Goal: Communication & Community: Answer question/provide support

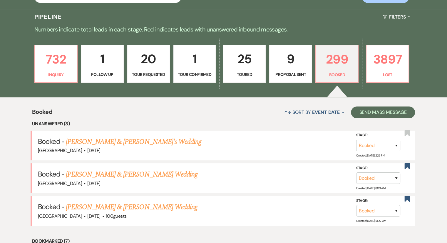
scroll to position [130, 0]
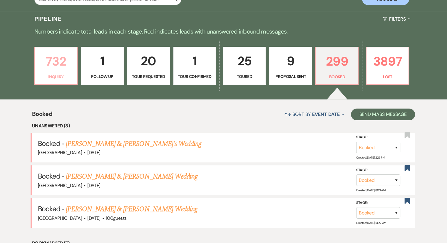
click at [53, 68] on p "732" at bounding box center [56, 61] width 35 height 20
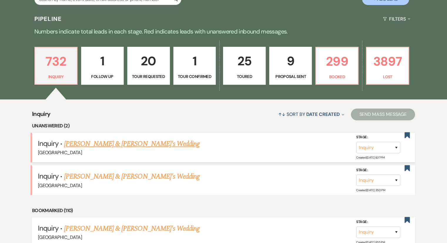
click at [133, 141] on link "[PERSON_NAME] & [PERSON_NAME]'s Wedding" at bounding box center [132, 143] width 136 height 11
select select "6"
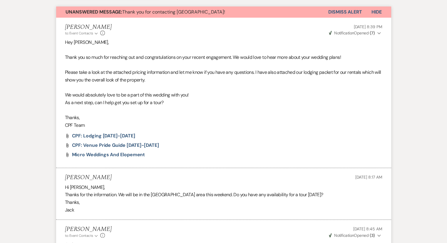
scroll to position [383, 0]
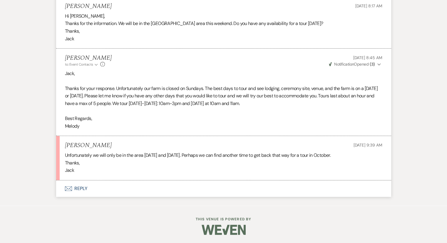
click at [79, 187] on button "Envelope Reply" at bounding box center [223, 188] width 335 height 16
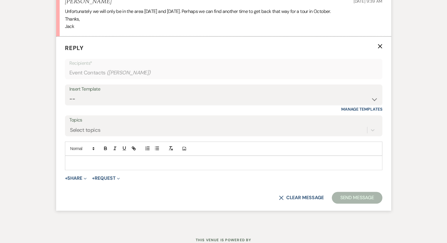
scroll to position [528, 0]
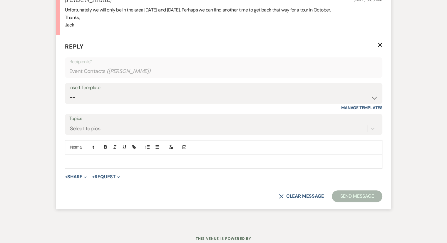
click at [77, 158] on p at bounding box center [224, 161] width 308 height 6
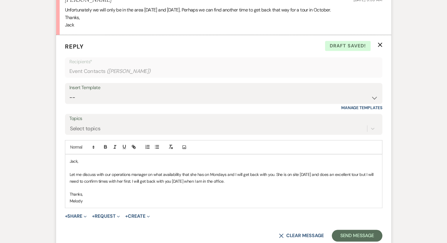
click at [71, 174] on p "Let me discuss with our operations manager on what availability that she has on…" at bounding box center [224, 177] width 308 height 13
click at [69, 174] on div "[PERSON_NAME], Let me discuss with our operations manager on what availability …" at bounding box center [223, 180] width 317 height 53
click at [76, 180] on p "Thank you! Let me discuss with our operations manager on what availability that…" at bounding box center [224, 177] width 308 height 13
click at [155, 180] on p "Thank you! Let me discuss with our operations manager on what availability that…" at bounding box center [224, 177] width 308 height 13
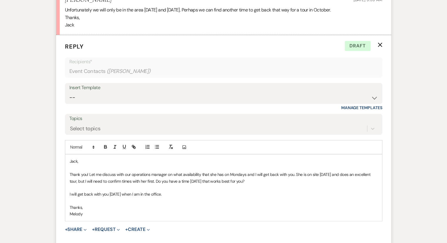
click at [175, 192] on p "I will get back with you [DATE] when I am in the office." at bounding box center [224, 194] width 308 height 6
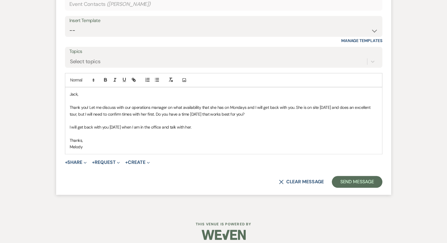
scroll to position [600, 0]
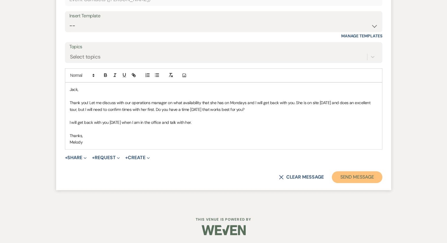
click at [364, 175] on button "Send Message" at bounding box center [357, 177] width 50 height 12
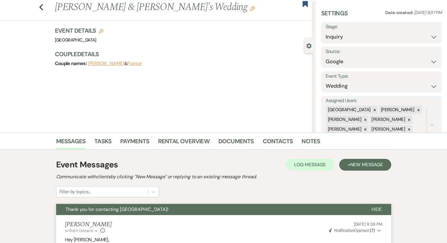
scroll to position [0, 0]
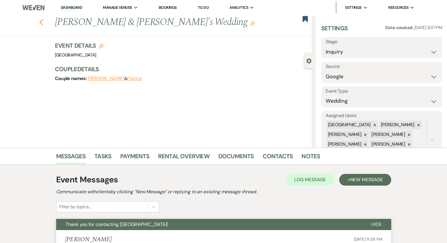
click at [43, 24] on icon "Previous" at bounding box center [41, 22] width 4 height 7
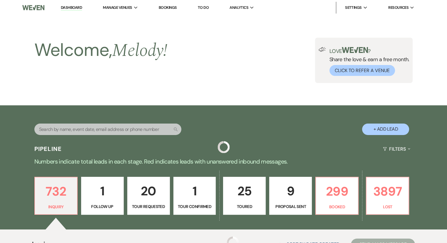
scroll to position [130, 0]
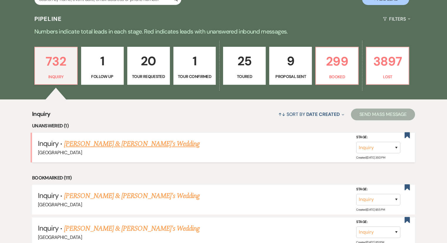
click at [154, 146] on link "[PERSON_NAME] & [PERSON_NAME]'s Wedding" at bounding box center [132, 143] width 136 height 11
select select "8"
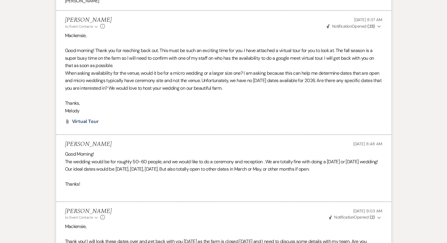
scroll to position [567, 0]
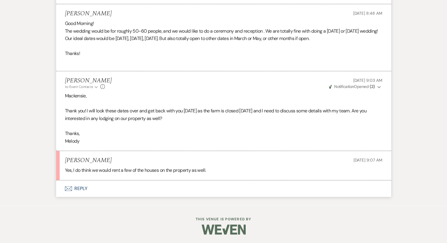
click at [76, 189] on button "Envelope Reply" at bounding box center [223, 188] width 335 height 16
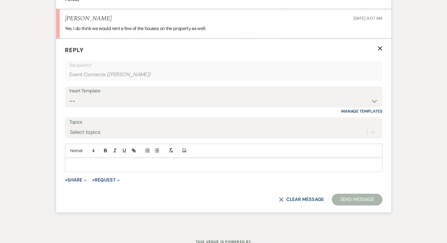
scroll to position [712, 0]
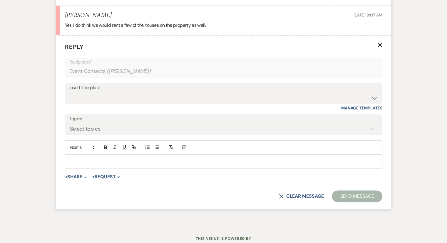
click at [78, 157] on div at bounding box center [223, 162] width 317 height 14
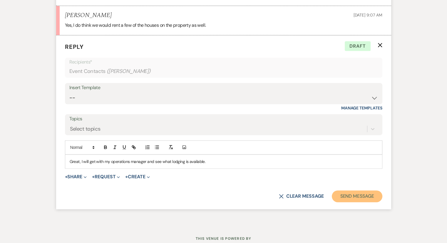
click at [351, 195] on button "Send Message" at bounding box center [357, 196] width 50 height 12
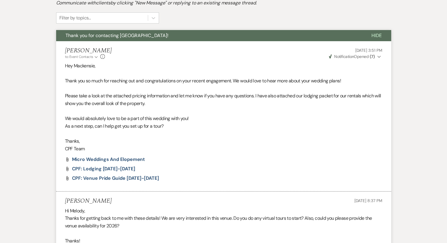
scroll to position [0, 0]
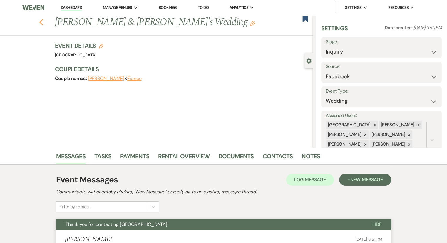
click at [42, 25] on icon "Previous" at bounding box center [41, 22] width 4 height 7
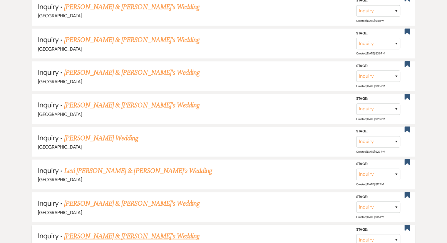
scroll to position [3326, 0]
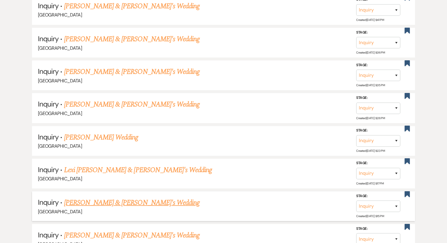
click at [121, 197] on link "[PERSON_NAME] & [PERSON_NAME]'s Wedding" at bounding box center [132, 202] width 136 height 11
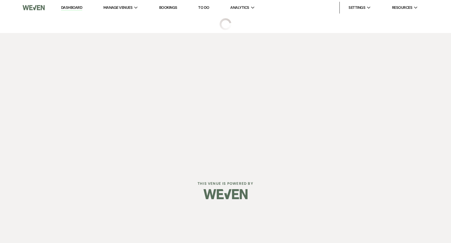
select select "8"
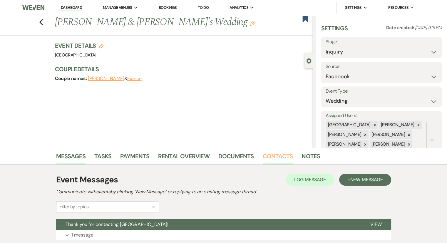
click at [280, 157] on link "Contacts" at bounding box center [278, 157] width 30 height 13
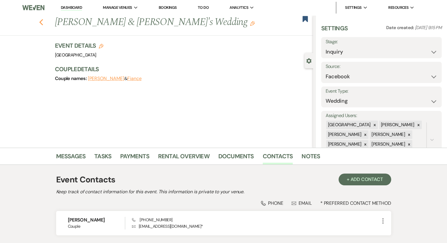
click at [43, 22] on icon "Previous" at bounding box center [41, 22] width 4 height 7
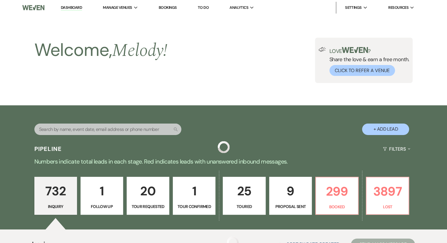
scroll to position [3326, 0]
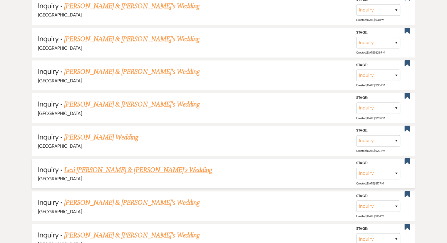
click at [131, 164] on link "Lexi [PERSON_NAME] & [PERSON_NAME]'s Wedding" at bounding box center [138, 169] width 148 height 11
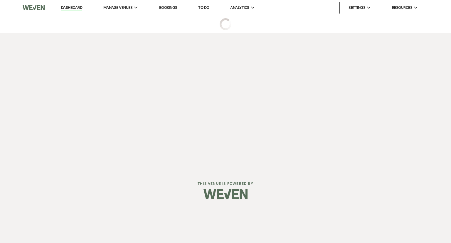
select select "8"
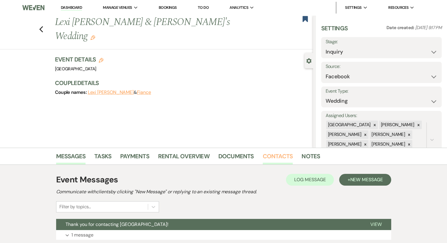
click at [281, 158] on link "Contacts" at bounding box center [278, 157] width 30 height 13
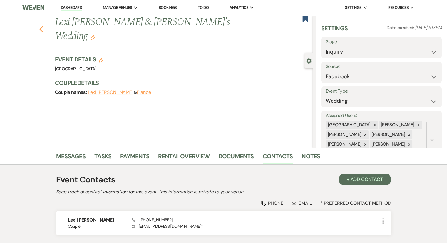
click at [43, 26] on icon "Previous" at bounding box center [41, 29] width 4 height 7
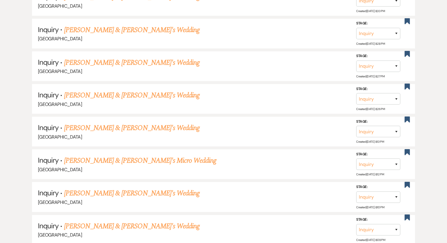
scroll to position [3608, 0]
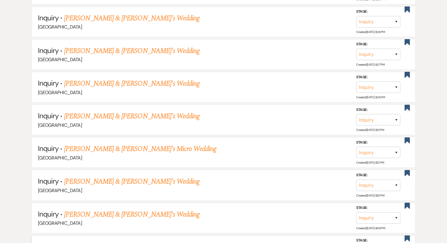
click at [105, 242] on link "[PERSON_NAME] & [PERSON_NAME]'s Wedding" at bounding box center [132, 247] width 136 height 11
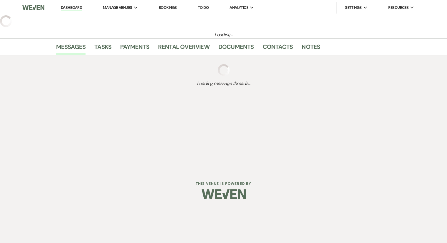
select select "8"
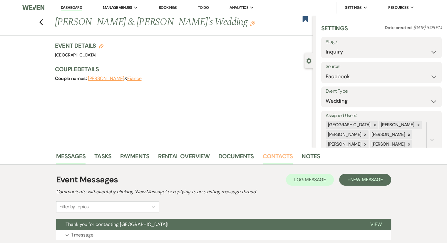
click at [270, 161] on link "Contacts" at bounding box center [278, 157] width 30 height 13
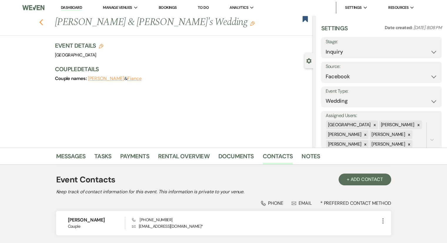
click at [42, 25] on icon "Previous" at bounding box center [41, 22] width 4 height 7
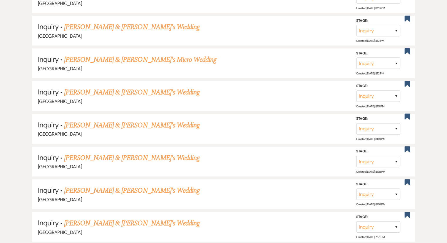
scroll to position [3702, 0]
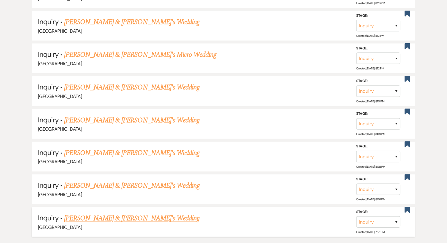
click at [127, 213] on link "[PERSON_NAME] & [PERSON_NAME]'s Wedding" at bounding box center [132, 218] width 136 height 11
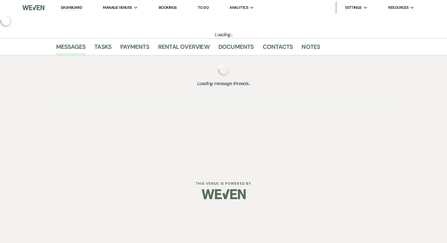
select select "6"
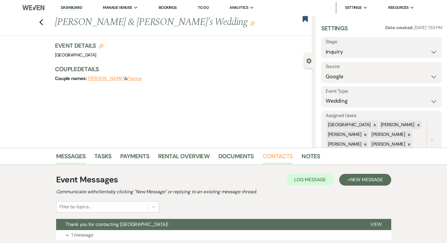
click at [277, 159] on link "Contacts" at bounding box center [278, 157] width 30 height 13
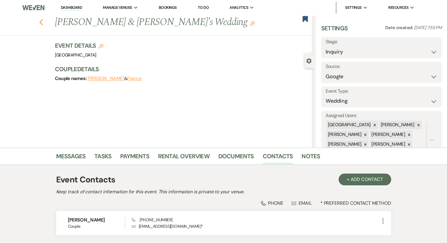
click at [43, 23] on icon "Previous" at bounding box center [41, 22] width 4 height 7
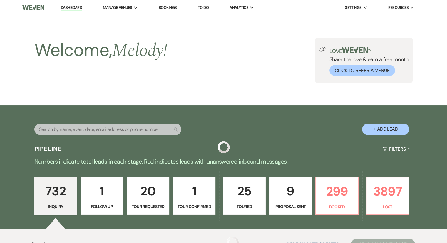
scroll to position [3702, 0]
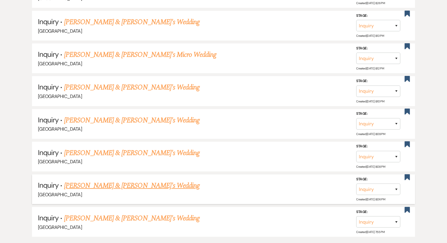
click at [128, 180] on link "[PERSON_NAME] & [PERSON_NAME]'s Wedding" at bounding box center [132, 185] width 136 height 11
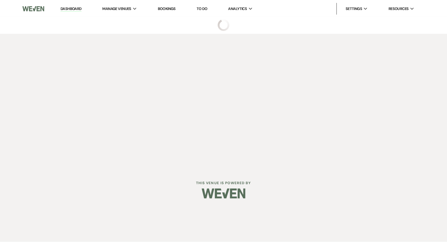
select select "2"
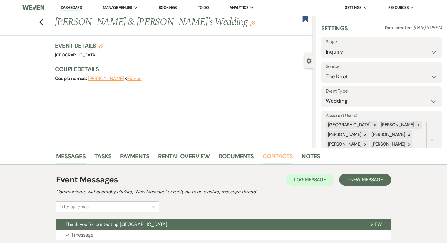
click at [270, 155] on link "Contacts" at bounding box center [278, 157] width 30 height 13
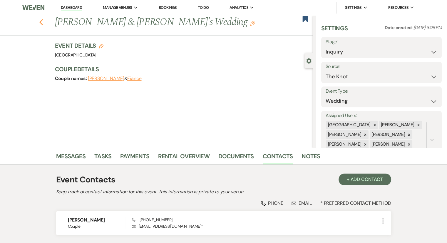
click at [43, 24] on use "button" at bounding box center [41, 22] width 4 height 6
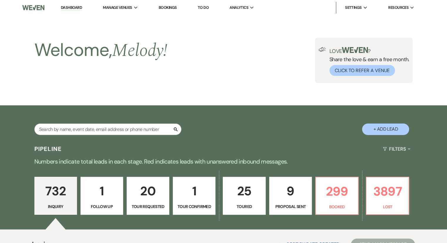
scroll to position [3702, 0]
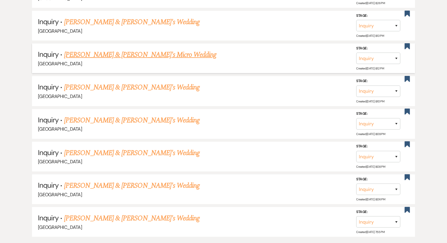
click at [119, 49] on link "[PERSON_NAME] & [PERSON_NAME]'s Micro Wedding" at bounding box center [140, 54] width 153 height 11
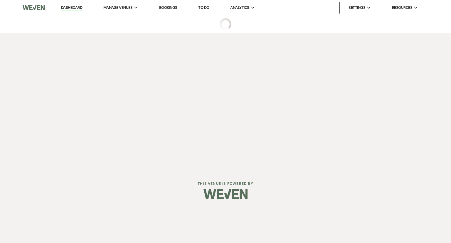
select select "6"
select select "16"
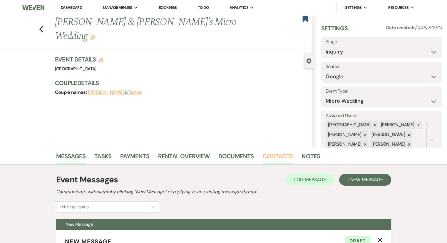
click at [278, 158] on link "Contacts" at bounding box center [278, 157] width 30 height 13
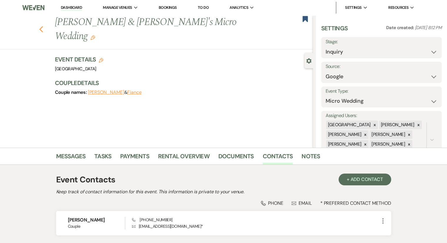
click at [43, 26] on use "button" at bounding box center [41, 29] width 4 height 6
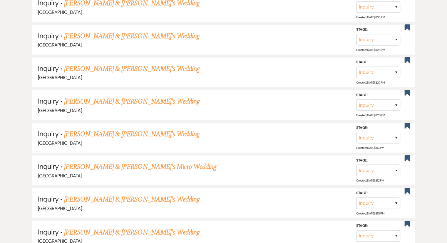
scroll to position [3584, 0]
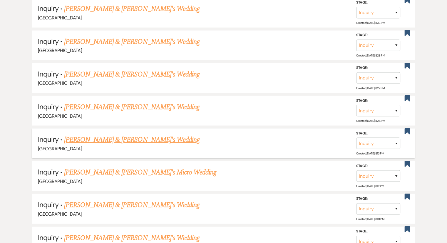
click at [129, 134] on link "[PERSON_NAME] & [PERSON_NAME]'s Wedding" at bounding box center [132, 139] width 136 height 11
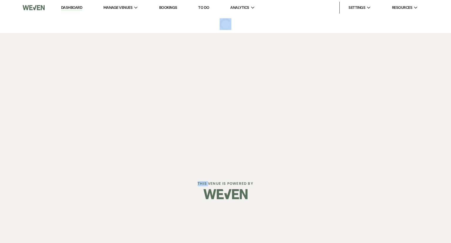
select select "2"
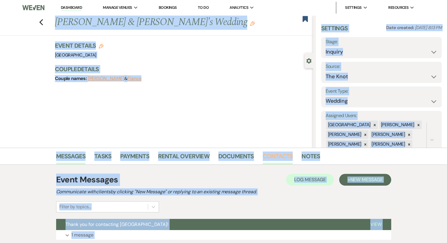
click at [281, 154] on link "Contacts" at bounding box center [278, 157] width 30 height 13
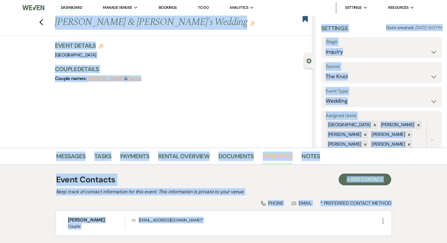
click at [281, 154] on link "Contacts" at bounding box center [278, 157] width 30 height 13
click at [260, 112] on div "Previous [PERSON_NAME] & Fiance's Wedding Edit Bookmark Gear Settings Settings …" at bounding box center [156, 81] width 313 height 132
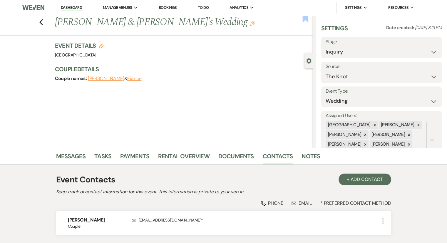
click at [304, 19] on use "button" at bounding box center [304, 19] width 5 height 6
click at [42, 24] on icon "Previous" at bounding box center [41, 22] width 4 height 7
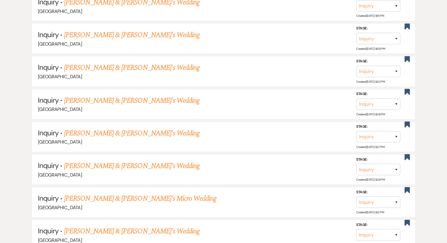
scroll to position [3514, 0]
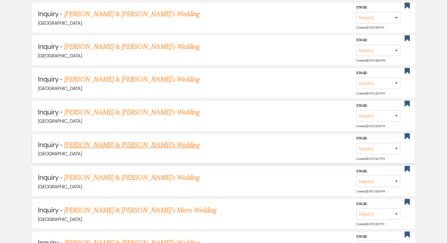
click at [123, 140] on link "[PERSON_NAME] & [PERSON_NAME]'s Wedding" at bounding box center [132, 145] width 136 height 11
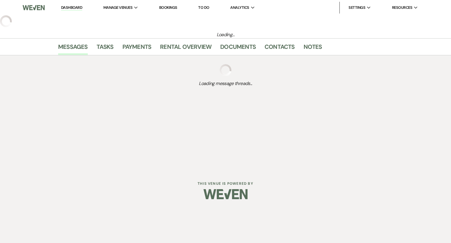
select select "6"
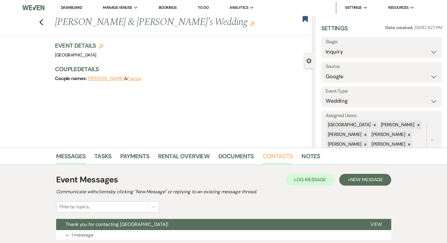
click at [270, 158] on link "Contacts" at bounding box center [278, 157] width 30 height 13
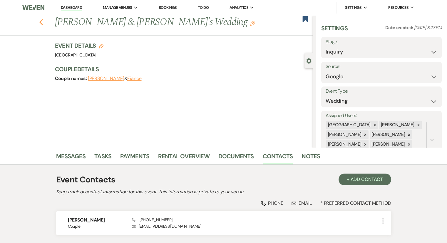
click at [43, 25] on icon "Previous" at bounding box center [41, 22] width 4 height 7
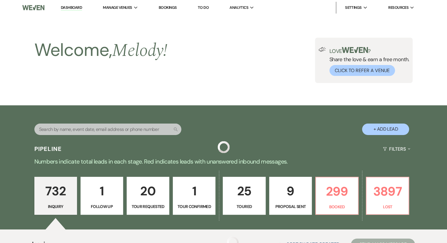
scroll to position [3514, 0]
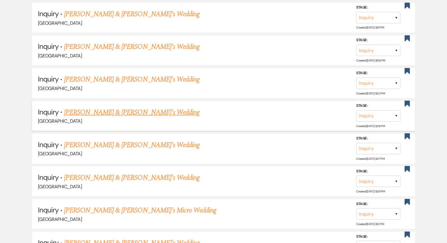
click at [133, 117] on div "[GEOGRAPHIC_DATA]" at bounding box center [223, 121] width 371 height 8
click at [125, 107] on link "[PERSON_NAME] & [PERSON_NAME]'s Wedding" at bounding box center [132, 112] width 136 height 11
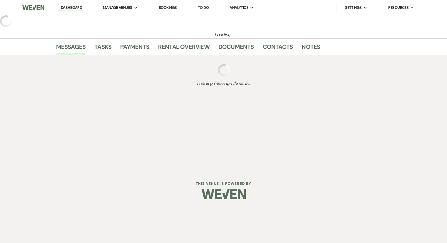
select select "6"
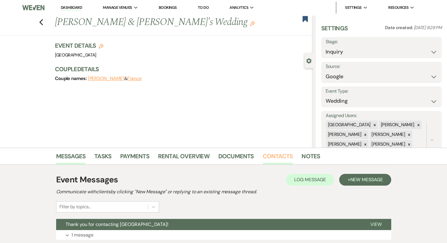
click at [282, 155] on link "Contacts" at bounding box center [278, 157] width 30 height 13
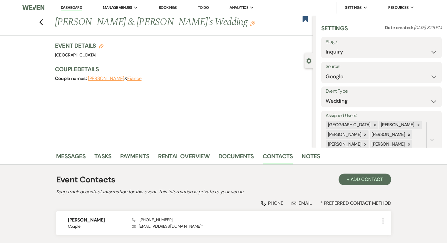
click at [46, 23] on div "Previous [PERSON_NAME] & [PERSON_NAME]'s Wedding Edit Bookmark" at bounding box center [155, 25] width 316 height 20
click at [43, 22] on icon "Previous" at bounding box center [41, 22] width 4 height 7
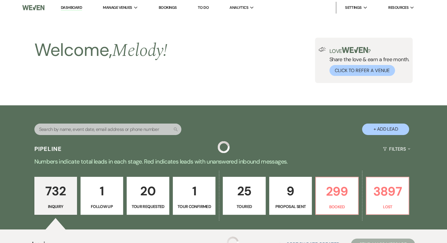
scroll to position [3514, 0]
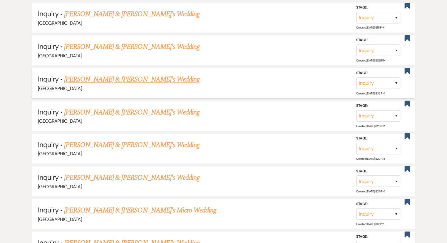
click at [93, 74] on link "[PERSON_NAME] & [PERSON_NAME]'s Wedding" at bounding box center [132, 79] width 136 height 11
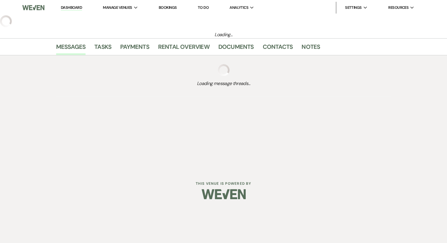
select select "6"
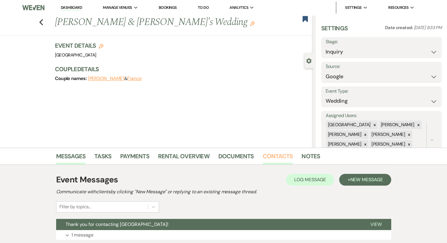
click at [271, 158] on link "Contacts" at bounding box center [278, 157] width 30 height 13
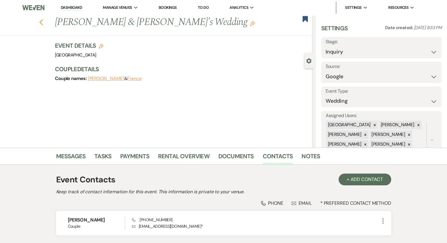
click at [42, 20] on icon "Previous" at bounding box center [41, 22] width 4 height 7
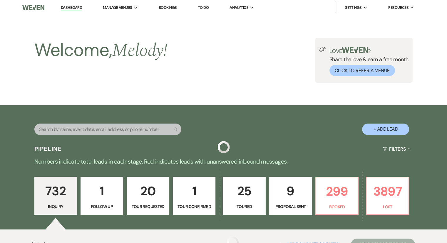
scroll to position [3514, 0]
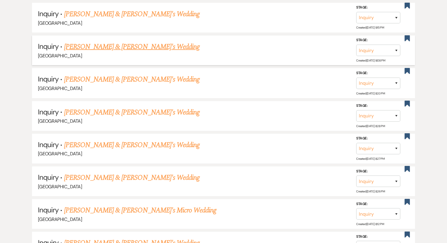
click at [91, 41] on link "[PERSON_NAME] & [PERSON_NAME]'s Wedding" at bounding box center [132, 46] width 136 height 11
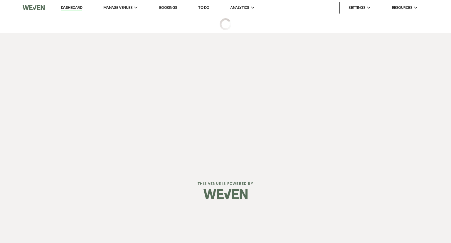
select select "5"
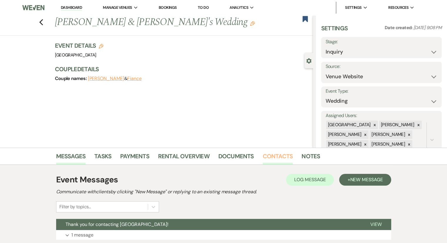
click at [270, 156] on link "Contacts" at bounding box center [278, 157] width 30 height 13
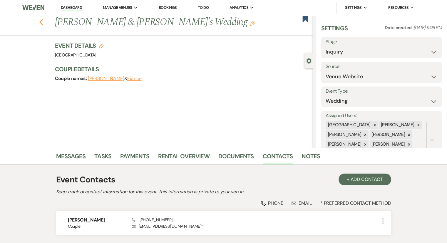
click at [43, 24] on div "Previous [PERSON_NAME] & [PERSON_NAME]'s Wedding Edit Bookmark" at bounding box center [155, 25] width 316 height 20
click at [43, 24] on use "button" at bounding box center [41, 22] width 4 height 6
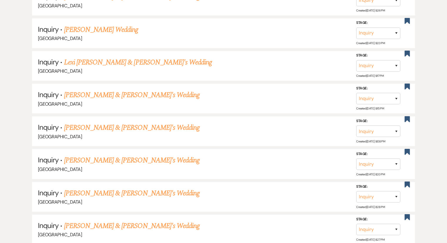
scroll to position [3432, 0]
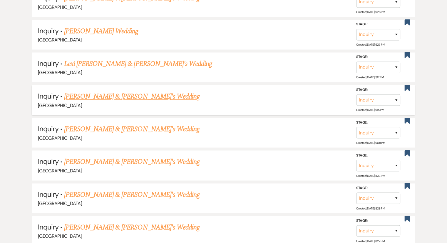
click at [150, 91] on link "[PERSON_NAME] & [PERSON_NAME]'s Wedding" at bounding box center [132, 96] width 136 height 11
select select "8"
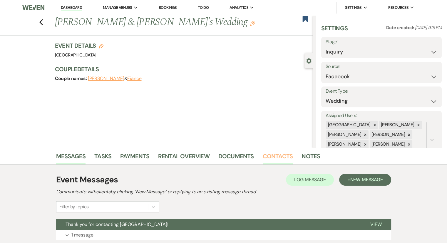
click at [272, 154] on link "Contacts" at bounding box center [278, 157] width 30 height 13
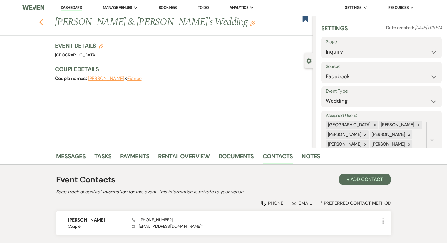
click at [42, 21] on icon "Previous" at bounding box center [41, 22] width 4 height 7
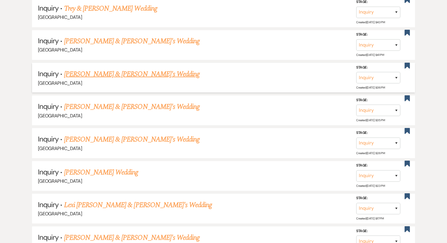
scroll to position [3291, 0]
click at [119, 134] on link "[PERSON_NAME] & [PERSON_NAME]'s Wedding" at bounding box center [132, 139] width 136 height 11
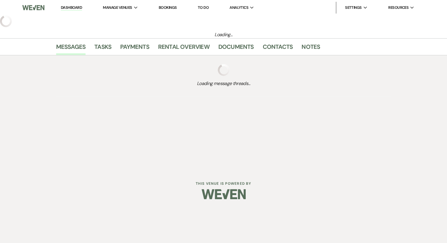
select select "2"
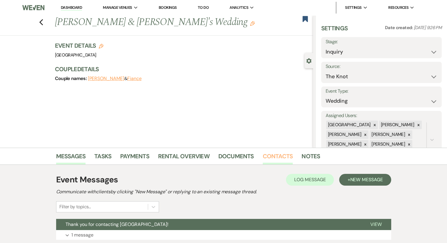
click at [273, 153] on link "Contacts" at bounding box center [278, 157] width 30 height 13
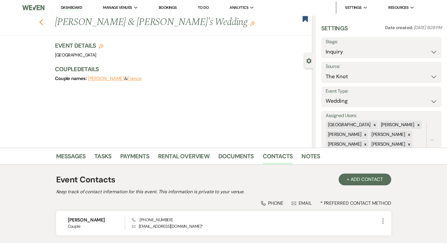
click at [43, 24] on use "button" at bounding box center [41, 22] width 4 height 6
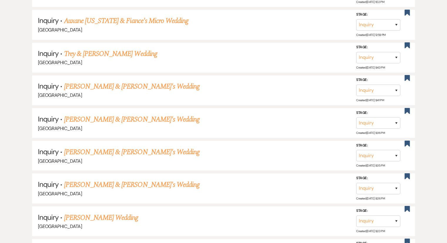
scroll to position [3232, 0]
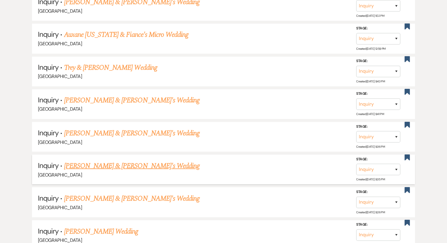
click at [133, 160] on link "[PERSON_NAME] & [PERSON_NAME]'s Wedding" at bounding box center [132, 165] width 136 height 11
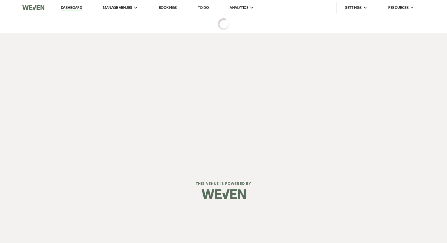
select select "6"
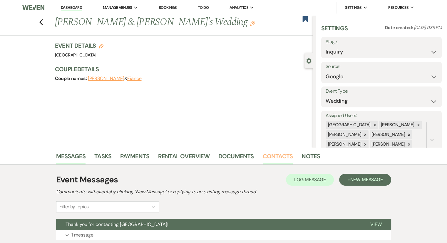
click at [268, 160] on link "Contacts" at bounding box center [278, 157] width 30 height 13
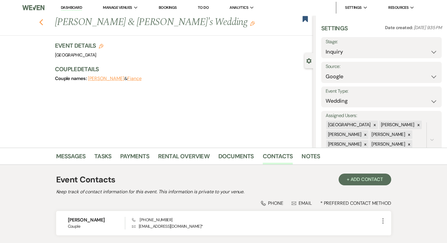
click at [43, 21] on use "button" at bounding box center [41, 22] width 4 height 6
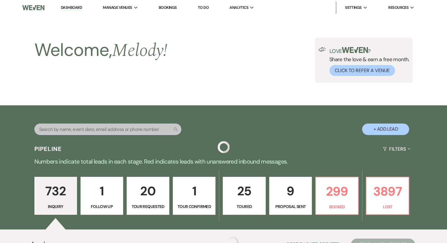
scroll to position [3232, 0]
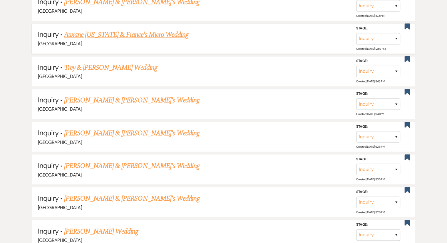
click at [88, 29] on link "Auxane [US_STATE] & Fiance's Micro Wedding" at bounding box center [126, 34] width 125 height 11
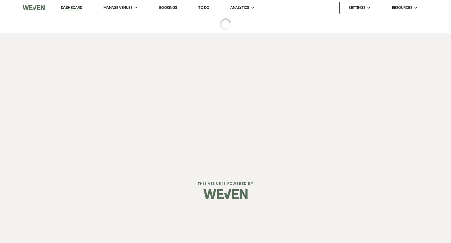
select select "6"
select select "16"
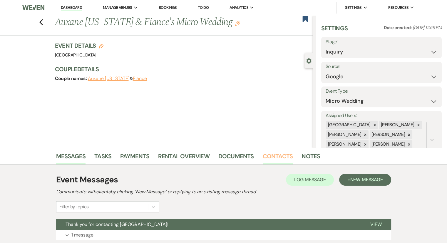
click at [272, 159] on link "Contacts" at bounding box center [278, 157] width 30 height 13
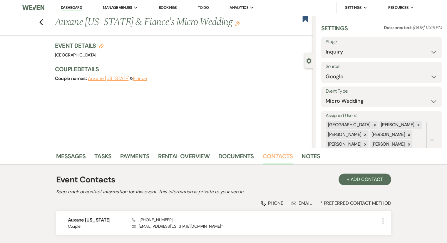
scroll to position [44, 0]
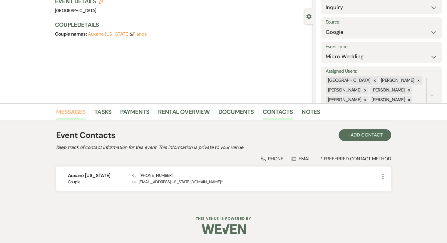
click at [71, 111] on link "Messages" at bounding box center [71, 113] width 30 height 13
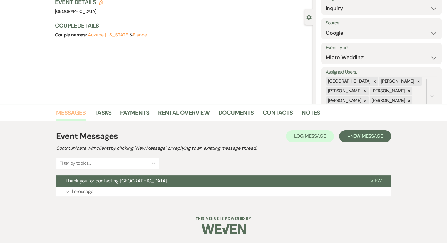
scroll to position [43, 0]
click at [79, 193] on p "1 message" at bounding box center [82, 192] width 22 height 8
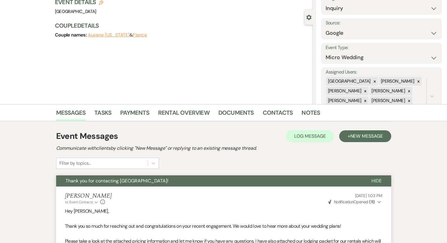
scroll to position [191, 0]
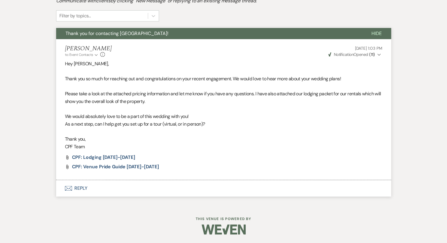
click at [77, 188] on button "Envelope Reply" at bounding box center [223, 188] width 335 height 16
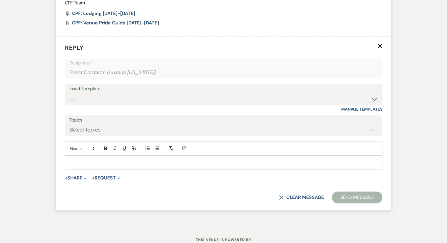
scroll to position [336, 0]
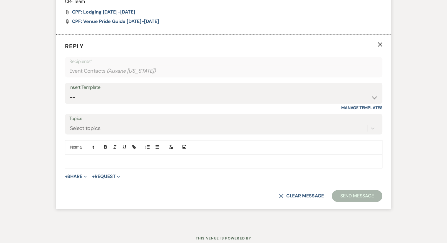
click at [79, 158] on p at bounding box center [224, 161] width 308 height 6
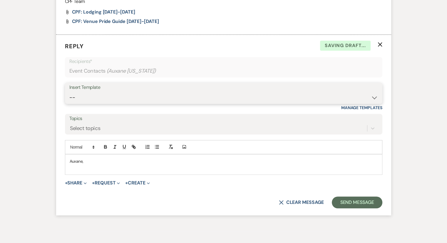
click at [113, 94] on select "-- Weven Planning Portal Introduction (Booked Events) Congratulations on choosi…" at bounding box center [223, 97] width 309 height 11
select select "2128"
click at [69, 92] on select "-- Weven Planning Portal Introduction (Booked Events) Congratulations on choosi…" at bounding box center [223, 97] width 309 height 11
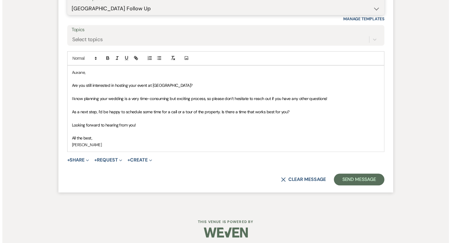
scroll to position [427, 0]
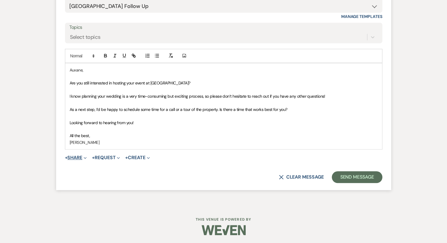
click at [71, 159] on button "+ Share Expand" at bounding box center [76, 157] width 22 height 5
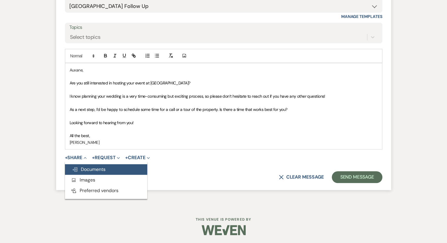
click at [76, 167] on use "button" at bounding box center [75, 169] width 5 height 4
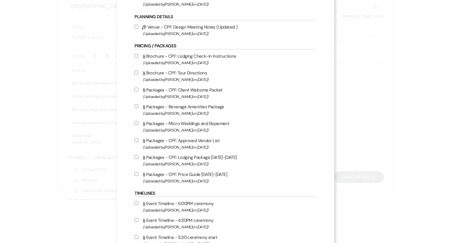
scroll to position [584, 0]
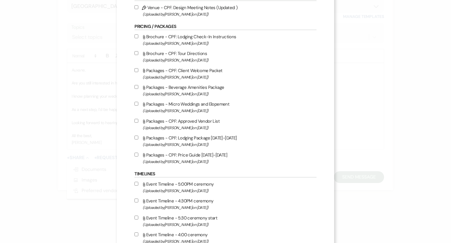
click at [136, 106] on input "Attach File Packages - Micro Weddings and Elopement (Uploaded by [PERSON_NAME] …" at bounding box center [137, 104] width 4 height 4
checkbox input "true"
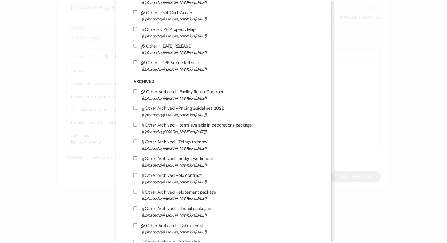
scroll to position [1567, 0]
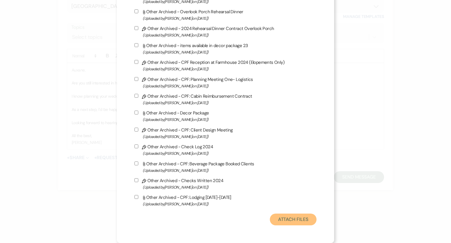
click at [291, 214] on button "Attach Files" at bounding box center [293, 219] width 47 height 12
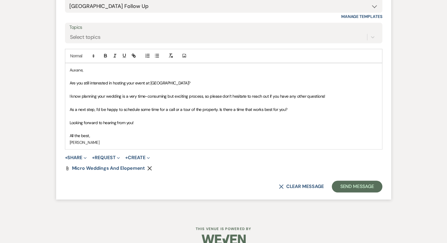
click at [199, 88] on p at bounding box center [224, 89] width 308 height 6
click at [201, 82] on p "Are you still interested in hosting your event at [GEOGRAPHIC_DATA]?" at bounding box center [224, 83] width 308 height 6
click at [205, 84] on span "Are you still interested in hosting your event at [GEOGRAPHIC_DATA]? I have ayy…" at bounding box center [187, 82] width 234 height 5
click at [314, 82] on p "Are you still interested in hosting your event at [GEOGRAPHIC_DATA]? I have att…" at bounding box center [224, 83] width 308 height 6
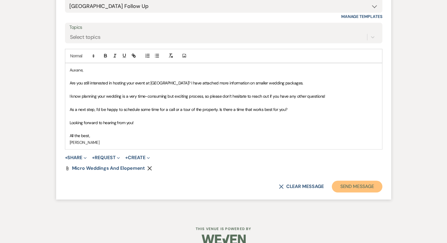
click at [355, 187] on button "Send Message" at bounding box center [357, 186] width 50 height 12
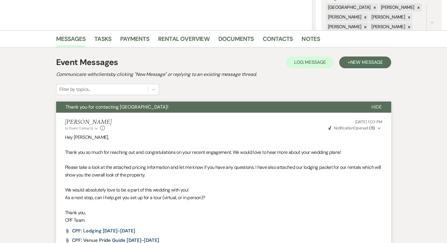
scroll to position [0, 0]
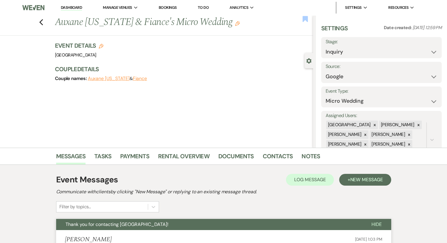
click at [305, 17] on use "button" at bounding box center [304, 19] width 5 height 6
click at [46, 21] on div "Previous Auxane [US_STATE] & Fiance's Micro Wedding Edit Bookmark" at bounding box center [155, 25] width 316 height 20
click at [43, 23] on use "button" at bounding box center [41, 22] width 4 height 6
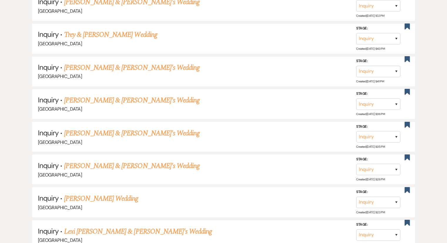
scroll to position [3220, 0]
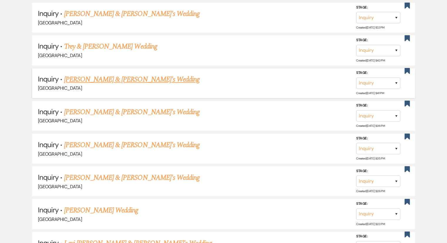
click at [128, 74] on link "[PERSON_NAME] & [PERSON_NAME]'s Wedding" at bounding box center [132, 79] width 136 height 11
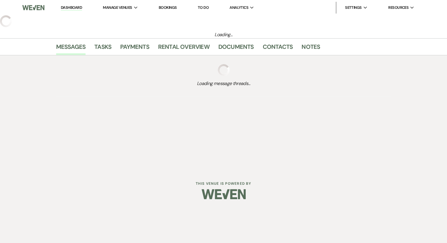
select select "6"
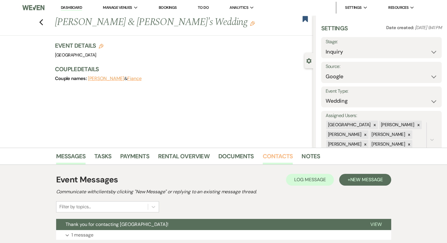
click at [284, 157] on link "Contacts" at bounding box center [278, 157] width 30 height 13
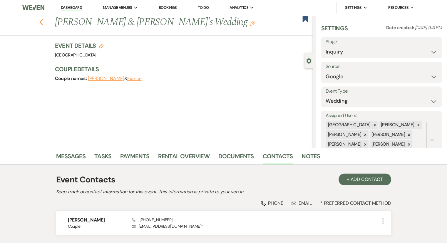
click at [43, 24] on use "button" at bounding box center [41, 22] width 4 height 6
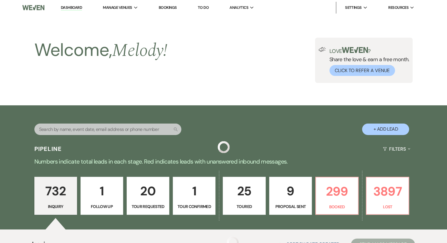
scroll to position [3220, 0]
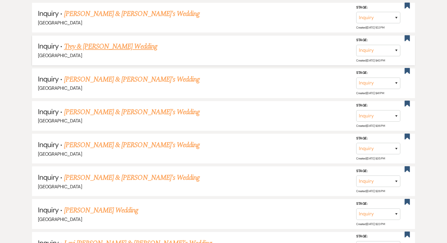
click at [113, 41] on link "Trey & [PERSON_NAME] Wedding" at bounding box center [110, 46] width 93 height 11
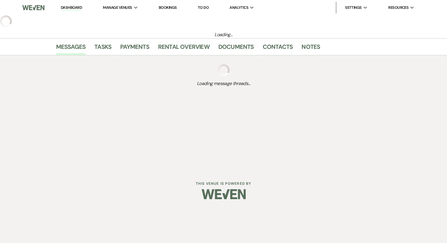
select select "5"
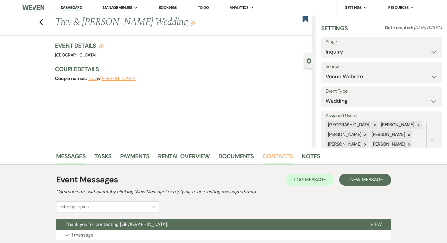
click at [270, 157] on link "Contacts" at bounding box center [278, 157] width 30 height 13
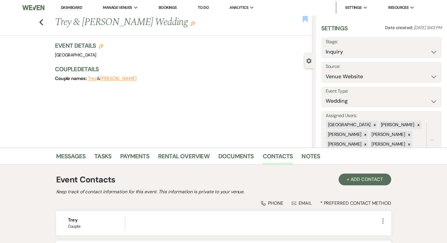
click at [304, 17] on use "button" at bounding box center [304, 19] width 5 height 6
click at [43, 24] on icon "Previous" at bounding box center [41, 22] width 4 height 7
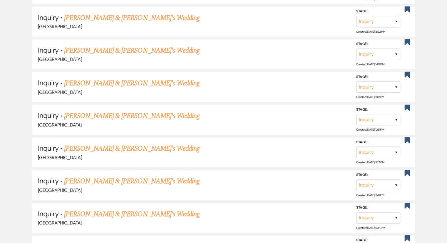
scroll to position [3079, 0]
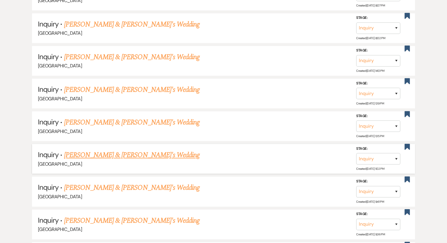
click at [117, 150] on link "[PERSON_NAME] & [PERSON_NAME]'s Wedding" at bounding box center [132, 155] width 136 height 11
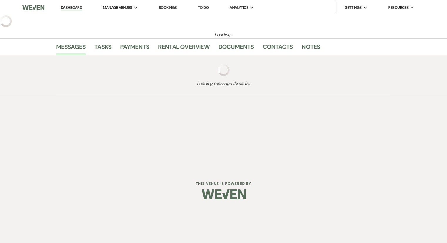
select select "6"
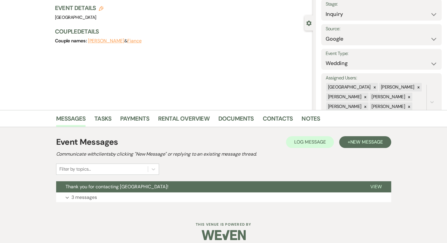
scroll to position [43, 0]
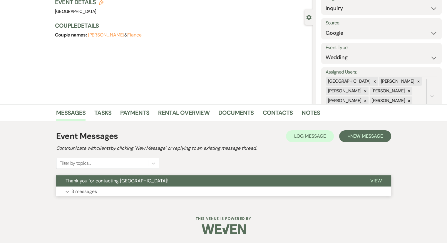
click at [95, 193] on p "3 messages" at bounding box center [84, 192] width 26 height 8
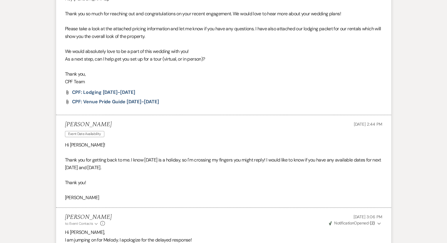
scroll to position [446, 0]
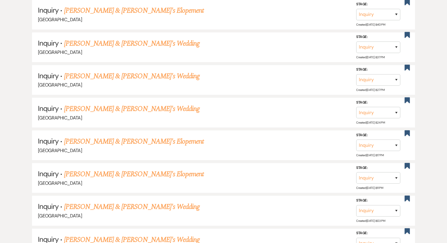
scroll to position [3079, 0]
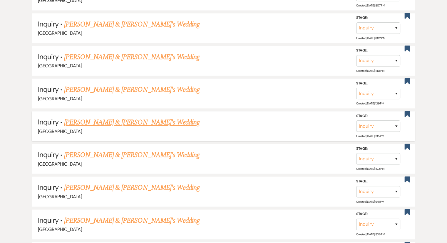
click at [90, 117] on link "[PERSON_NAME] & [PERSON_NAME]'s Wedding" at bounding box center [132, 122] width 136 height 11
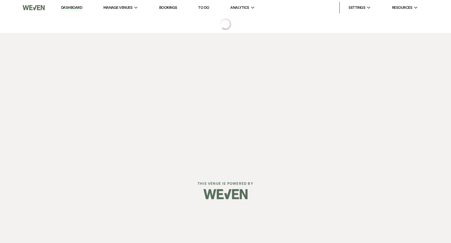
select select "2"
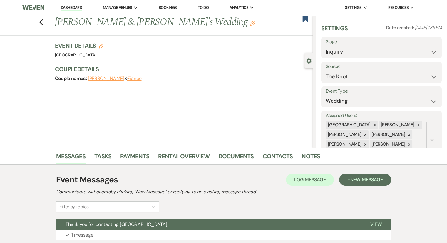
scroll to position [43, 0]
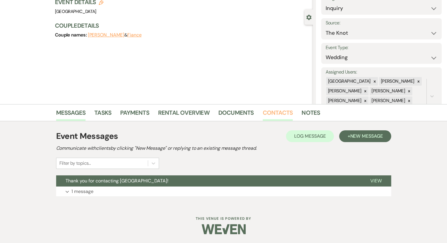
click at [277, 110] on link "Contacts" at bounding box center [278, 114] width 30 height 13
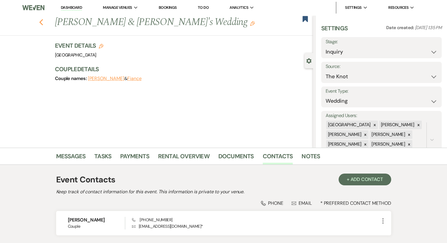
click at [43, 23] on icon "Previous" at bounding box center [41, 22] width 4 height 7
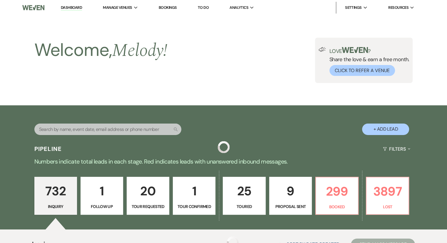
scroll to position [3079, 0]
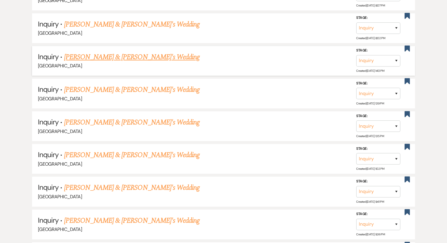
click at [88, 52] on link "[PERSON_NAME] & [PERSON_NAME]'s Wedding" at bounding box center [132, 57] width 136 height 11
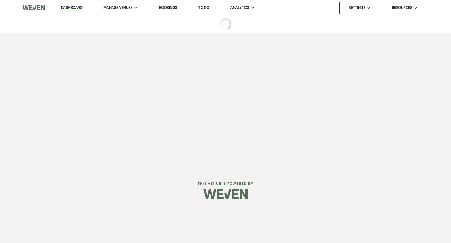
select select "8"
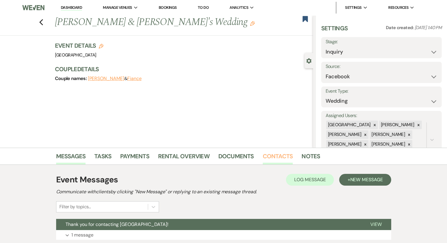
click at [271, 158] on link "Contacts" at bounding box center [278, 157] width 30 height 13
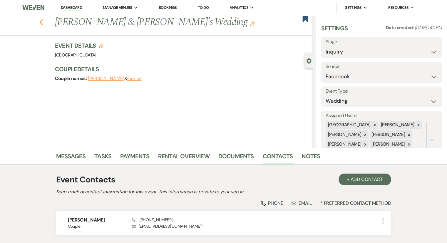
click at [43, 24] on use "button" at bounding box center [41, 22] width 4 height 6
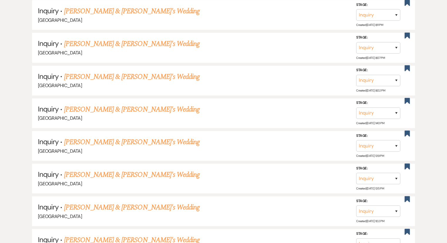
scroll to position [3020, 0]
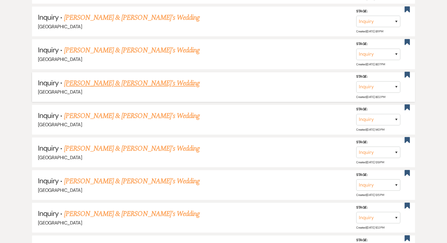
click at [139, 78] on link "[PERSON_NAME] & [PERSON_NAME]'s Wedding" at bounding box center [132, 83] width 136 height 11
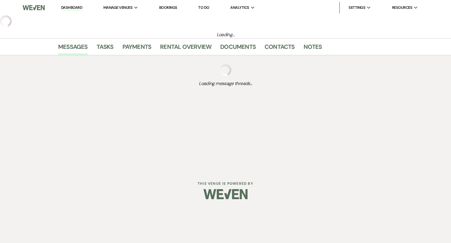
select select "6"
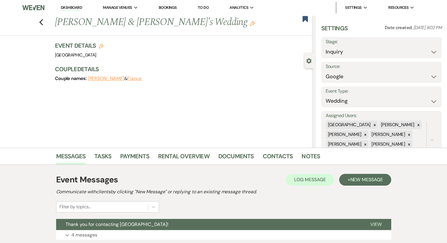
scroll to position [43, 0]
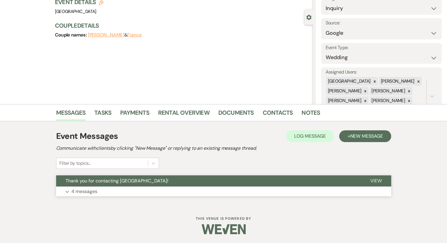
click at [87, 192] on p "4 messages" at bounding box center [84, 192] width 26 height 8
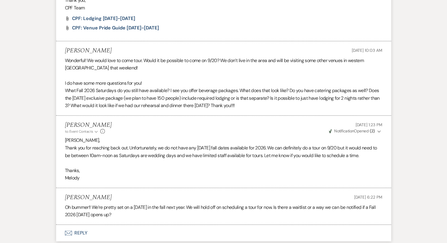
scroll to position [374, 0]
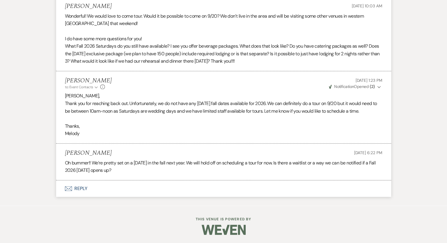
click at [80, 187] on button "Envelope Reply" at bounding box center [223, 188] width 335 height 16
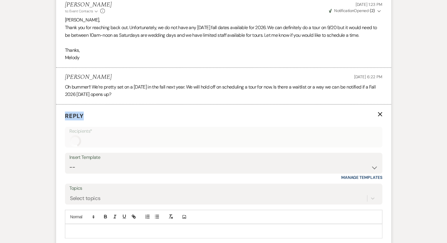
click at [80, 187] on form "Reply X Recipients* Insert Template -- Weven Planning Portal Introduction (Book…" at bounding box center [223, 191] width 335 height 174
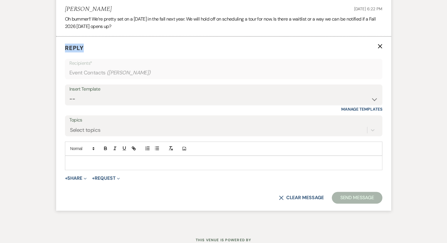
scroll to position [519, 0]
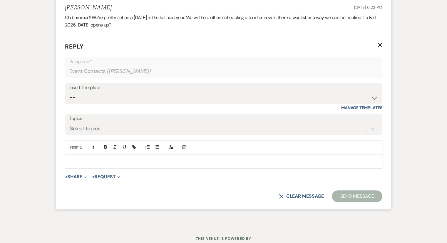
click at [86, 156] on div at bounding box center [223, 161] width 317 height 14
